Goal: Find specific page/section: Find specific page/section

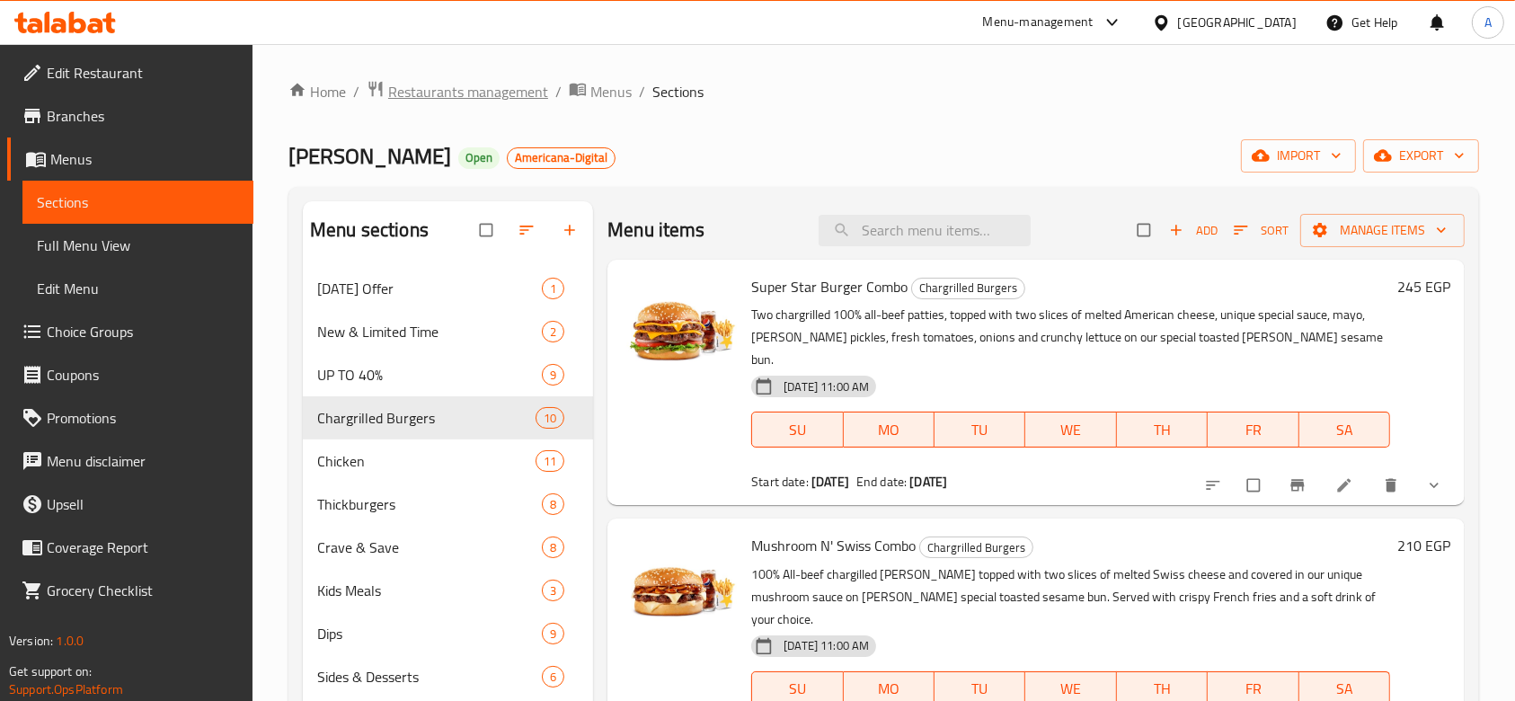
click at [492, 102] on span "Restaurants management" at bounding box center [468, 92] width 160 height 22
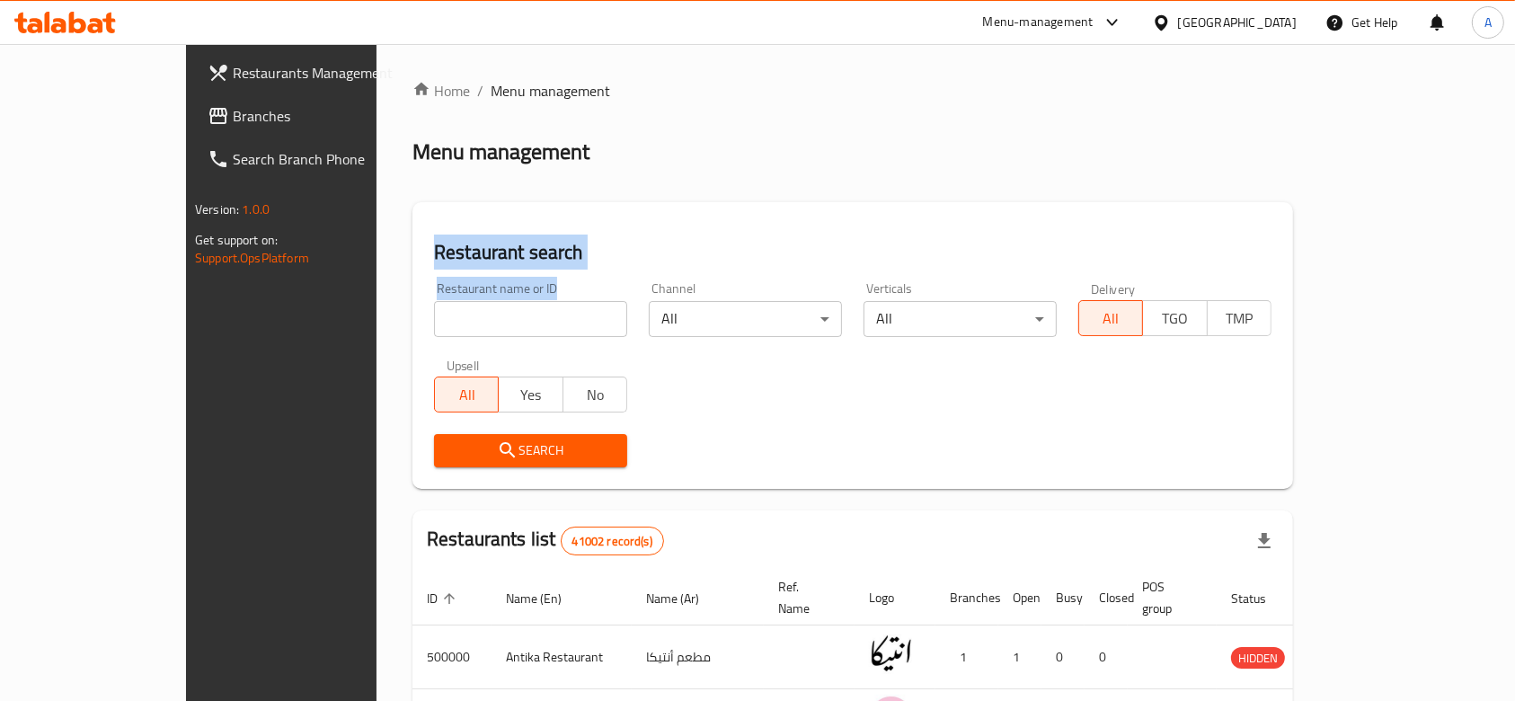
drag, startPoint x: 441, startPoint y: 288, endPoint x: 306, endPoint y: 215, distance: 153.6
click at [412, 215] on div "Restaurant search Restaurant name or ID Restaurant name or ID Channel All ​ Ver…" at bounding box center [852, 345] width 881 height 287
click at [558, 207] on div "Restaurant search Restaurant name or ID Restaurant name or ID Channel All ​ Ver…" at bounding box center [852, 345] width 881 height 287
click at [434, 324] on input "search" at bounding box center [530, 319] width 193 height 36
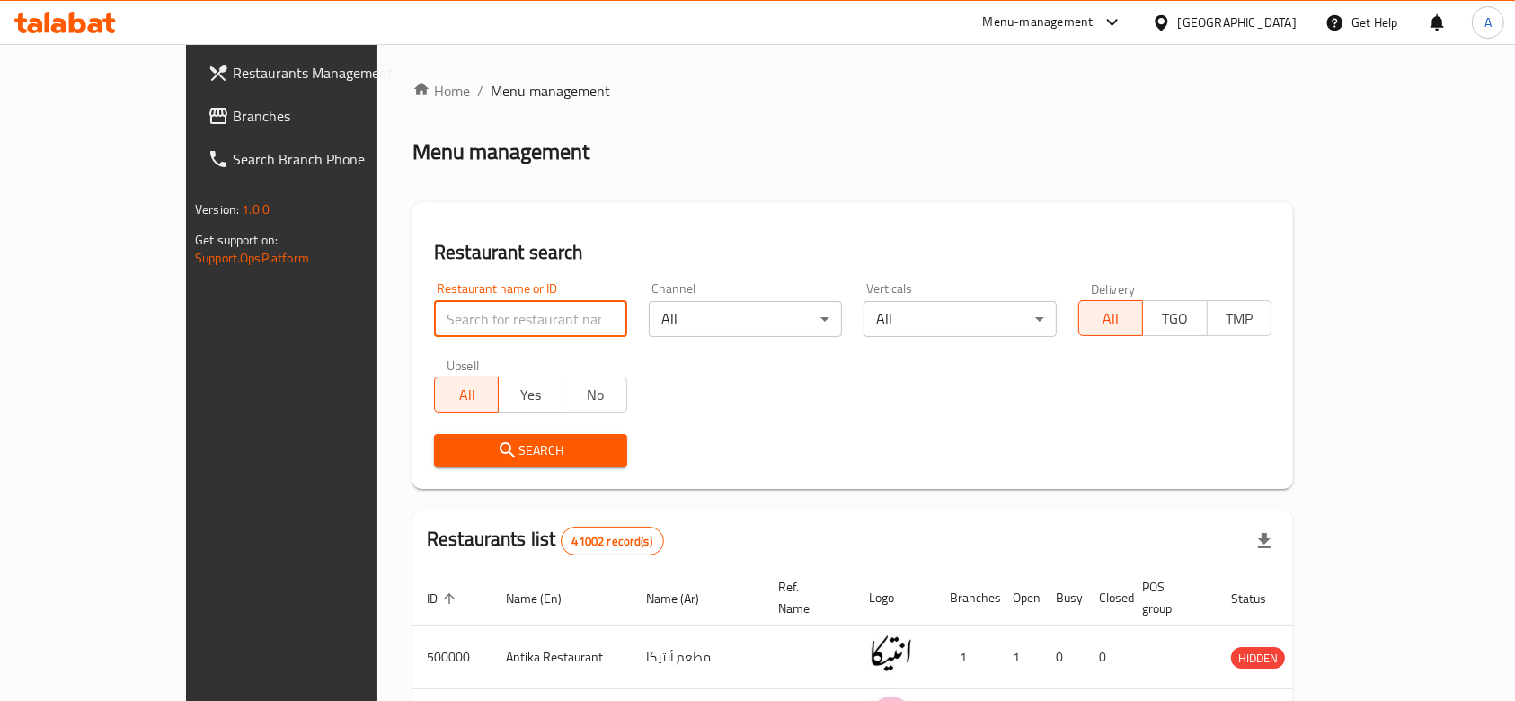
paste input "648681"
type input "648681"
click button "Search" at bounding box center [530, 450] width 193 height 33
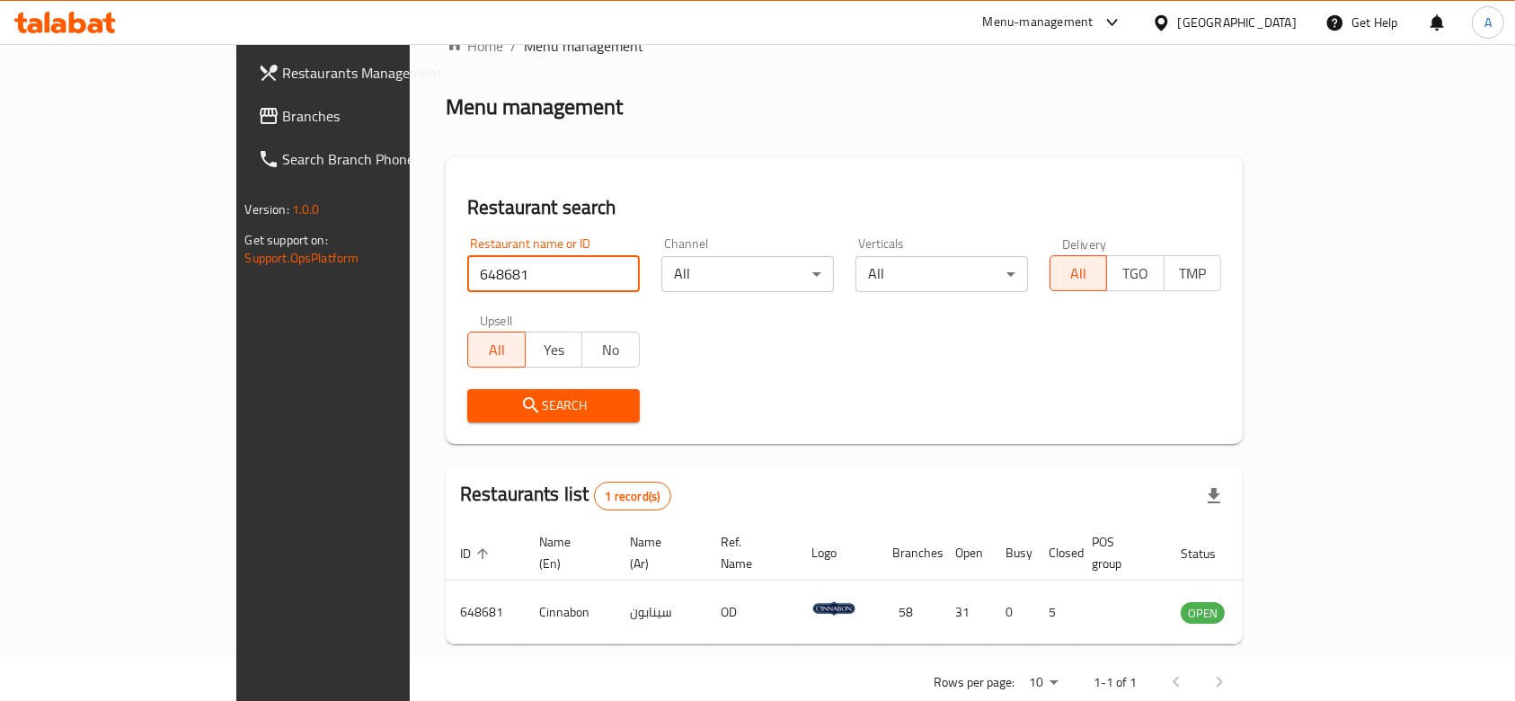
scroll to position [65, 0]
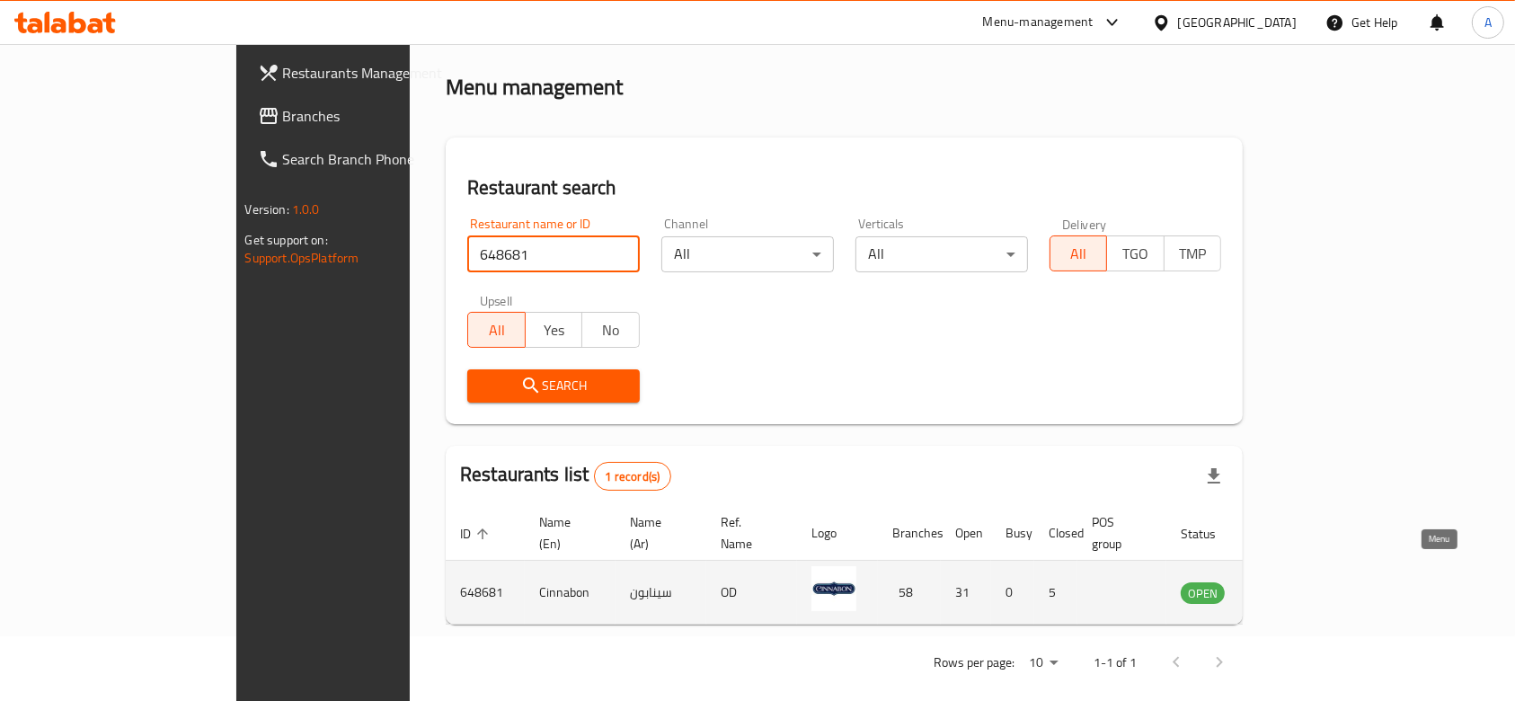
click at [1297, 581] on icon "enhanced table" at bounding box center [1286, 592] width 22 height 22
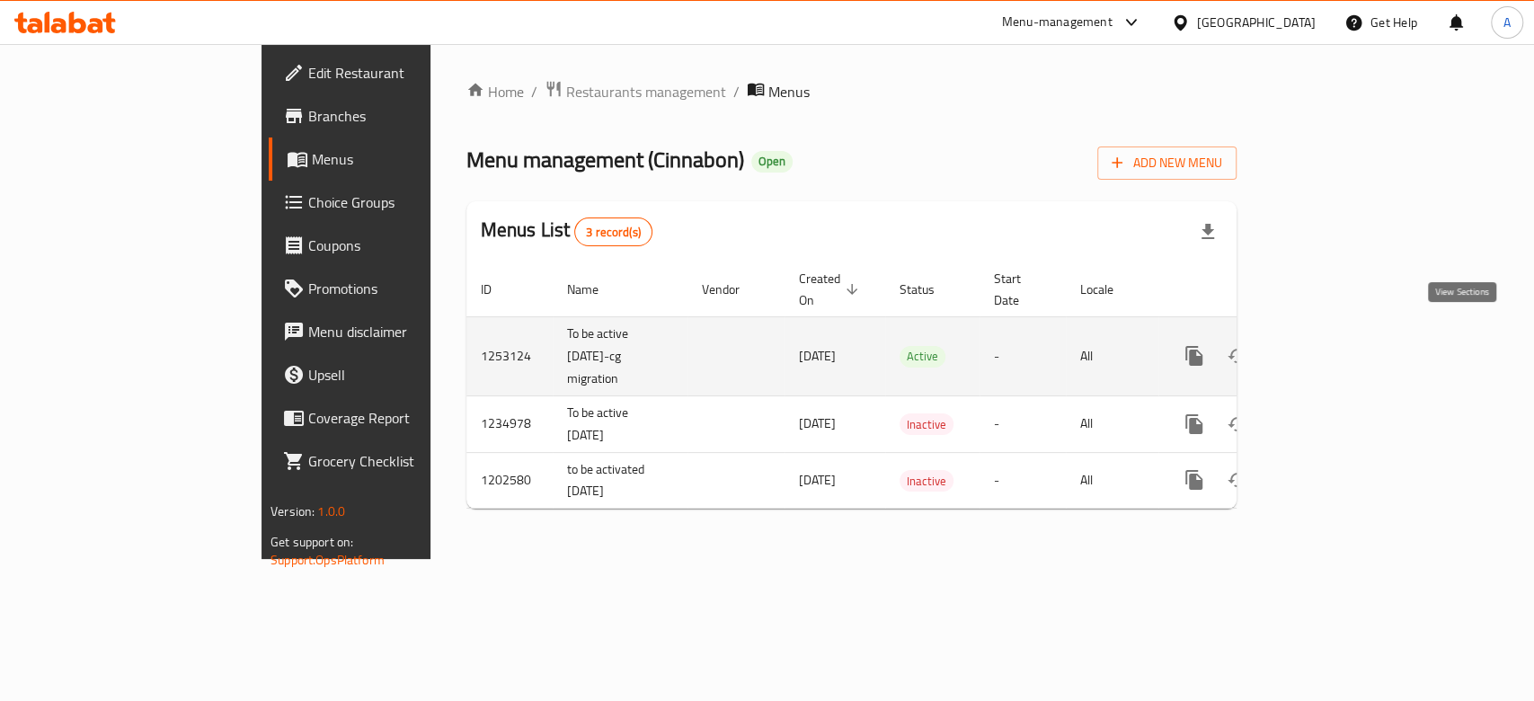
click at [1332, 348] on icon "enhanced table" at bounding box center [1324, 356] width 16 height 16
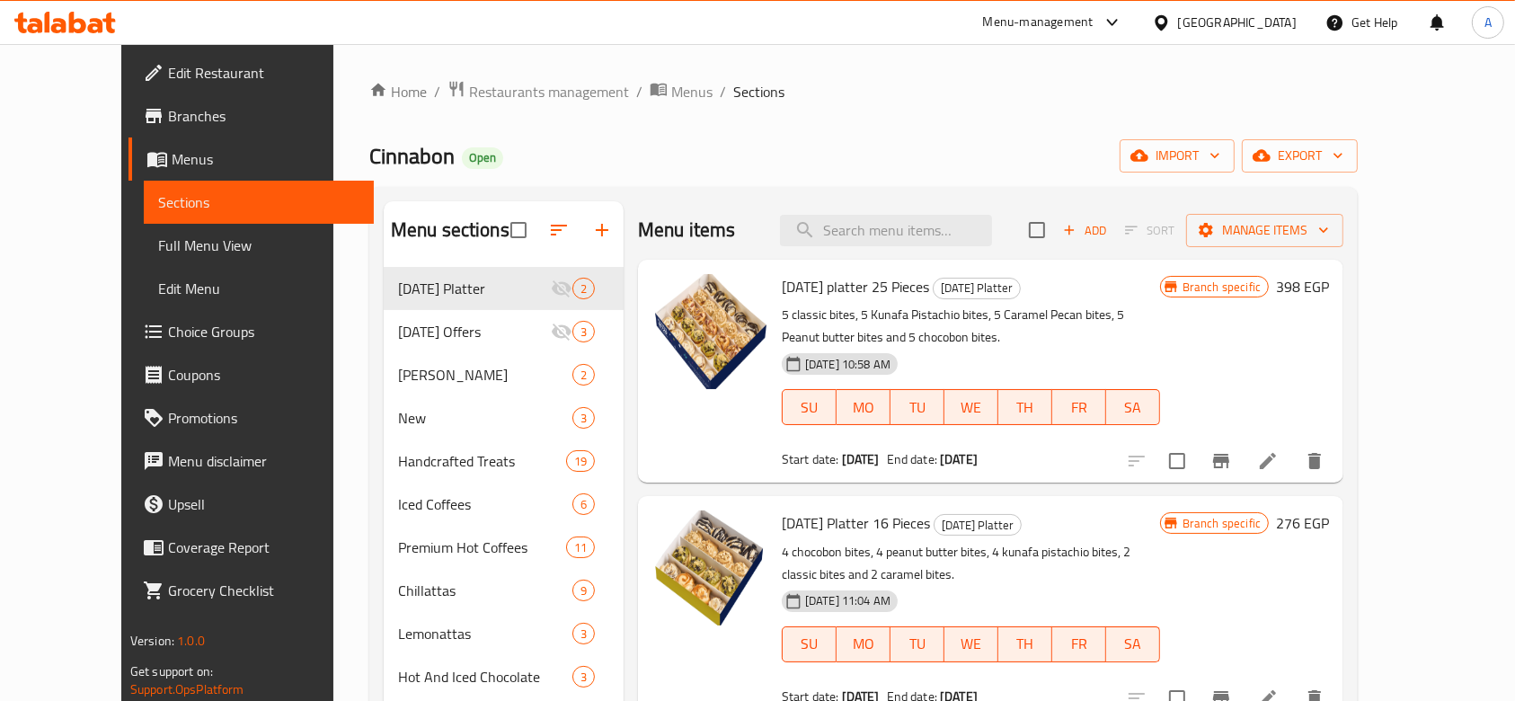
click at [168, 127] on span "Branches" at bounding box center [264, 116] width 192 height 22
